Goal: Complete application form: Complete application form

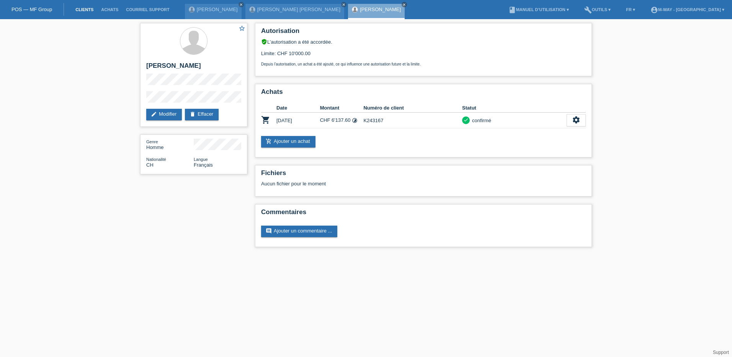
click at [79, 8] on link "Clients" at bounding box center [85, 9] width 26 height 5
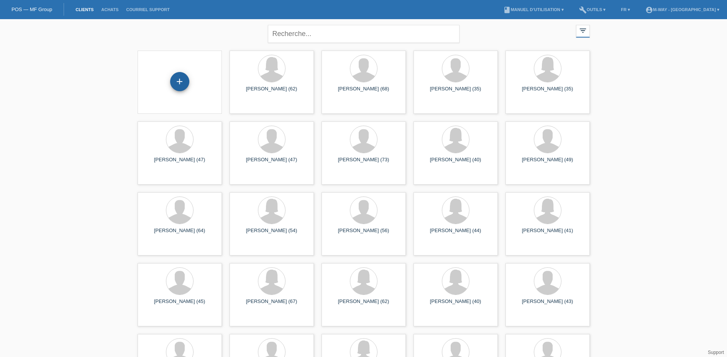
click at [183, 83] on div "+" at bounding box center [179, 81] width 19 height 19
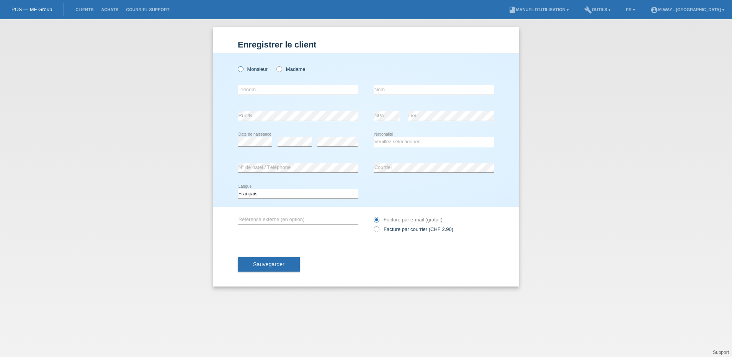
click at [237, 65] on icon at bounding box center [237, 65] width 0 height 0
click at [242, 69] on input "Monsieur" at bounding box center [240, 68] width 5 height 5
radio input "true"
click at [263, 88] on input "text" at bounding box center [298, 90] width 121 height 10
type input "[PERSON_NAME]"
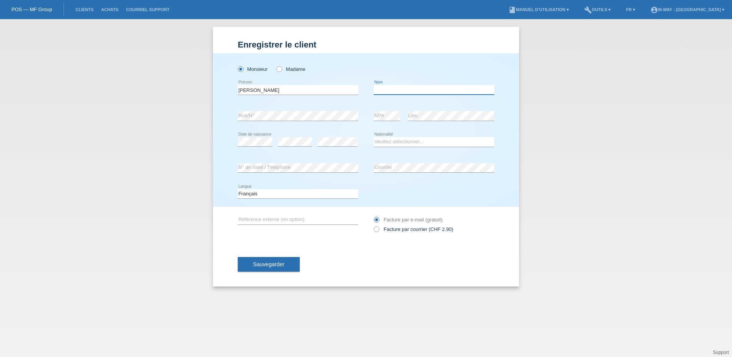
click at [401, 90] on input "text" at bounding box center [434, 90] width 121 height 10
type input "cotting"
click at [396, 142] on select "Veuillez sélectionner... Suisse Allemagne Autriche Liechtenstein ------------ A…" at bounding box center [434, 141] width 121 height 9
select select "CH"
click at [374, 137] on select "Veuillez sélectionner... Suisse Allemagne Autriche Liechtenstein ------------ A…" at bounding box center [434, 141] width 121 height 9
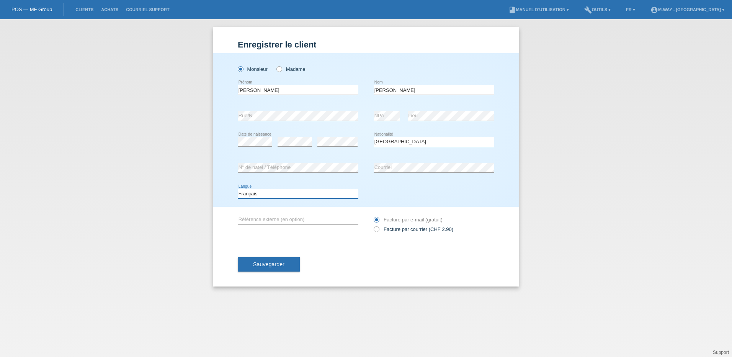
click at [285, 191] on select "Deutsch Français Italiano English" at bounding box center [298, 193] width 121 height 9
select select "de"
click at [238, 189] on select "Deutsch Français Italiano English" at bounding box center [298, 193] width 121 height 9
click at [277, 262] on span "Sauvegarder" at bounding box center [268, 264] width 31 height 6
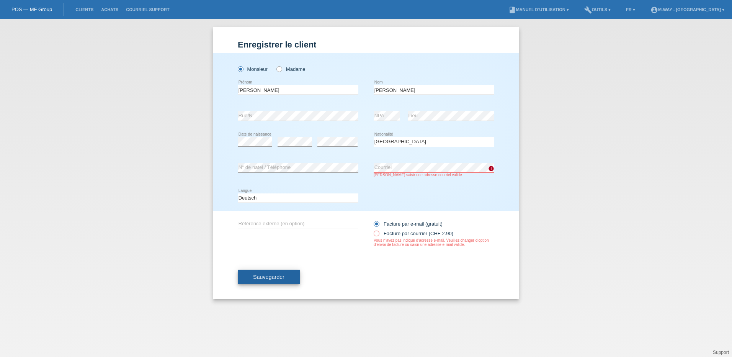
click at [258, 278] on span "Sauvegarder" at bounding box center [268, 277] width 31 height 6
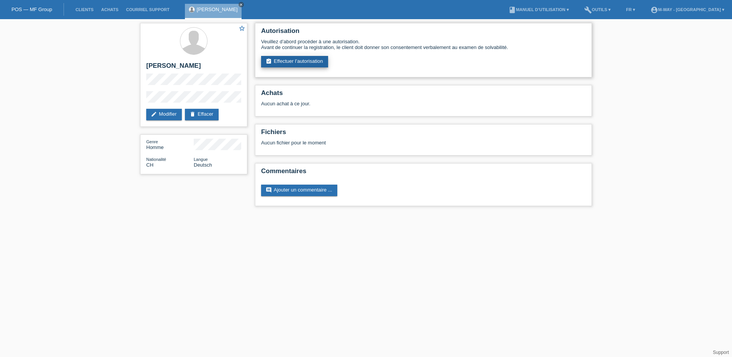
click at [297, 61] on link "assignment_turned_in Effectuer l’autorisation" at bounding box center [294, 61] width 67 height 11
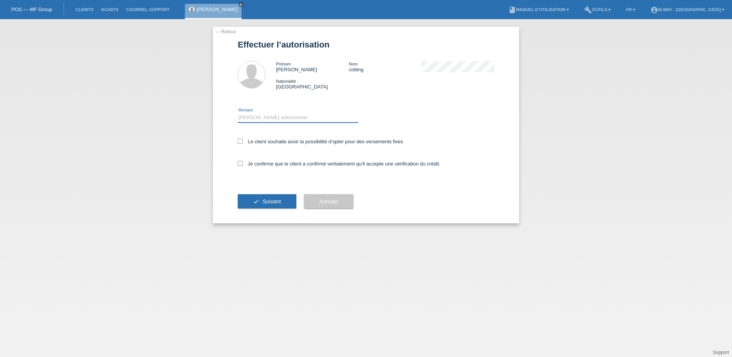
click at [265, 115] on select "Veuillez sélectionner CHF 1.00 - CHF 499.00 CHF 500.00 - CHF 1'999.00 CHF 2'000…" at bounding box center [298, 117] width 121 height 9
select select "3"
click at [238, 113] on select "Veuillez sélectionner CHF 1.00 - CHF 499.00 CHF 500.00 - CHF 1'999.00 CHF 2'000…" at bounding box center [298, 117] width 121 height 9
click at [239, 143] on icon at bounding box center [240, 141] width 5 height 5
click at [239, 143] on input "Le client souhaite avoir la possibilité d’opter pour des versements fixes" at bounding box center [240, 141] width 5 height 5
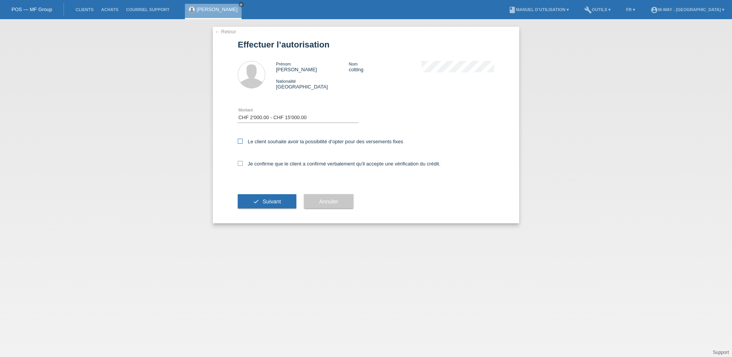
checkbox input "true"
click at [241, 165] on icon at bounding box center [240, 163] width 5 height 5
click at [241, 165] on input "Je confirme que le client a confirmé verbalement qu'il accepte une vérification…" at bounding box center [240, 163] width 5 height 5
checkbox input "true"
click at [262, 203] on button "check Suivant" at bounding box center [267, 201] width 59 height 15
